Goal: Information Seeking & Learning: Learn about a topic

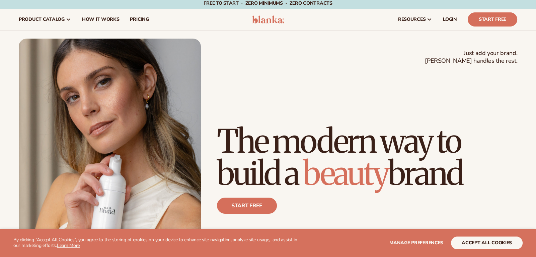
scroll to position [3, 0]
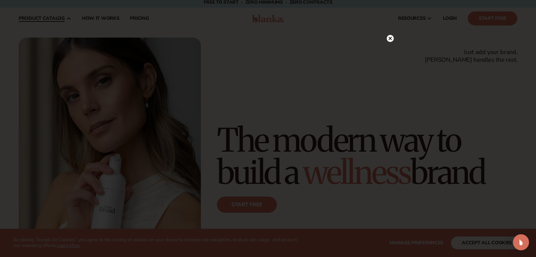
click at [48, 93] on div at bounding box center [268, 128] width 536 height 257
click at [390, 53] on circle at bounding box center [390, 52] width 7 height 7
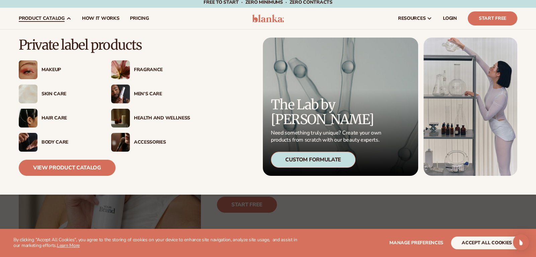
click at [54, 92] on div "Skin Care" at bounding box center [70, 94] width 56 height 6
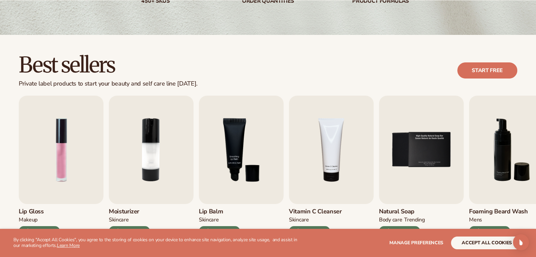
scroll to position [167, 0]
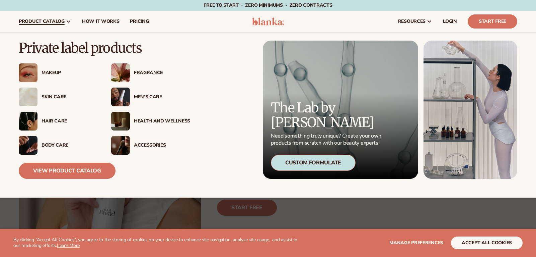
scroll to position [3, 0]
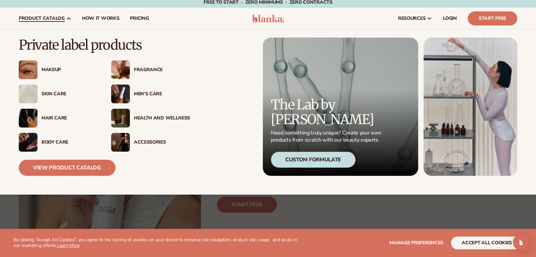
click at [149, 69] on div "Fragrance" at bounding box center [162, 70] width 56 height 6
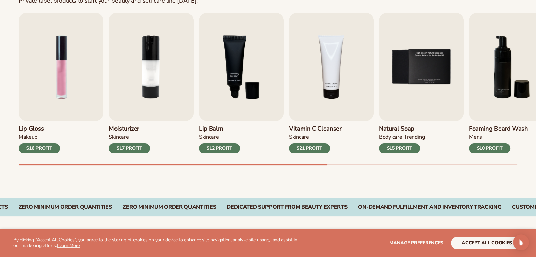
scroll to position [231, 0]
